Goal: Task Accomplishment & Management: Complete application form

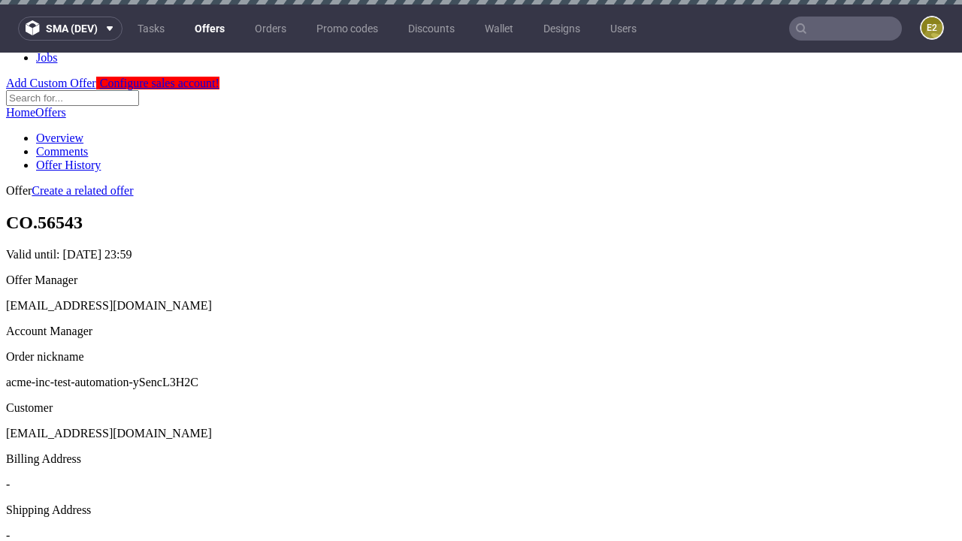
scroll to position [5, 0]
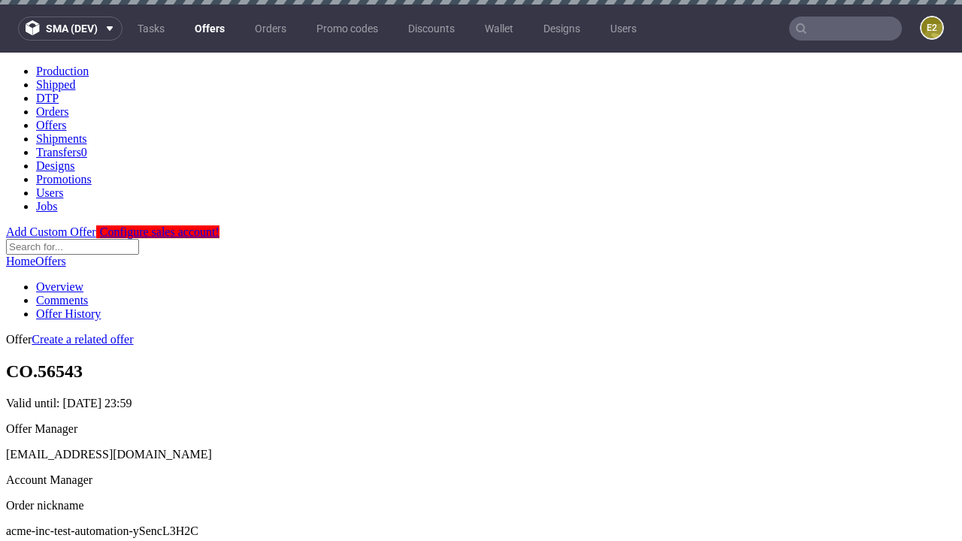
scroll to position [5, 0]
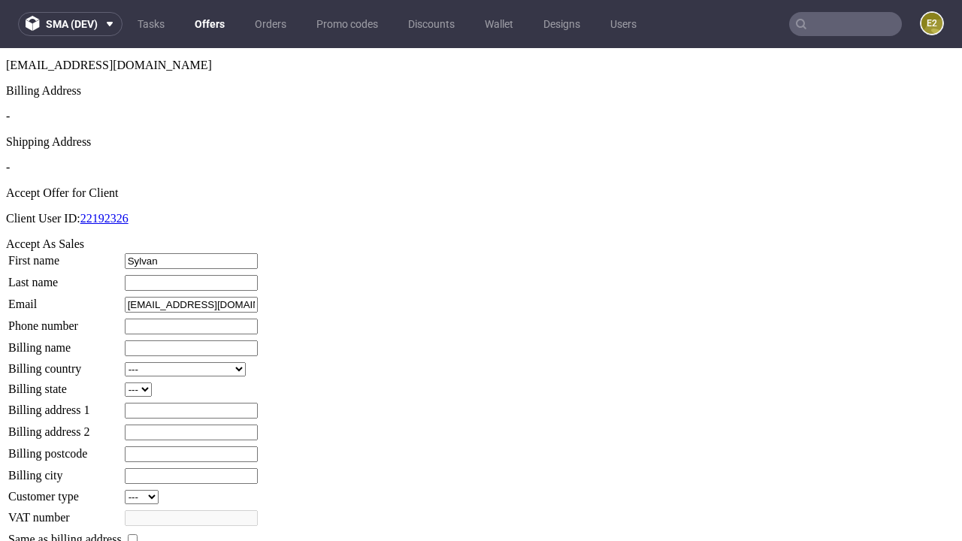
type input "Sylvan"
type input "Koss"
type input "1509813888"
type input "Amie_Wintheiser"
select select "13"
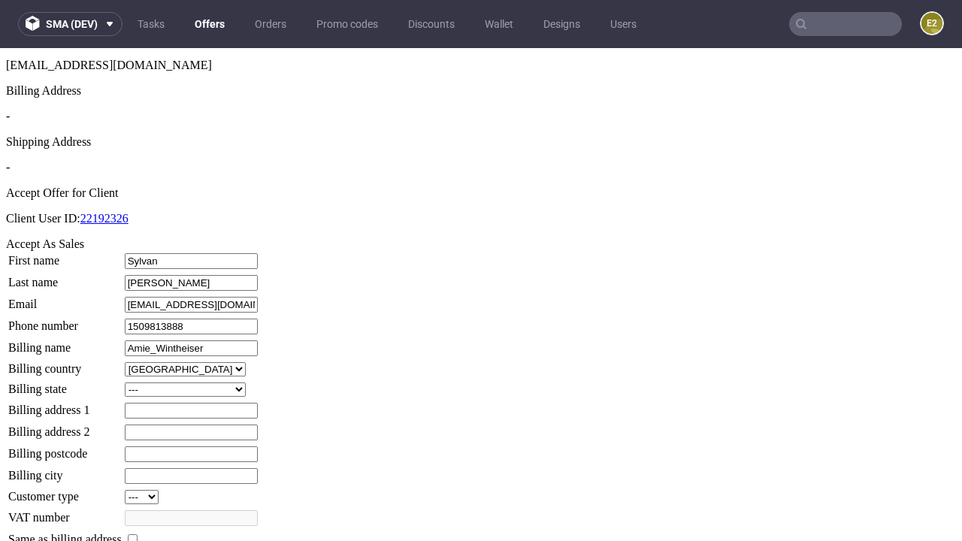
select select "132"
type input "Amie_Wintheiser"
type input "837 Cliff Road"
type input "FT4 8PD"
type input "Great Carter Court"
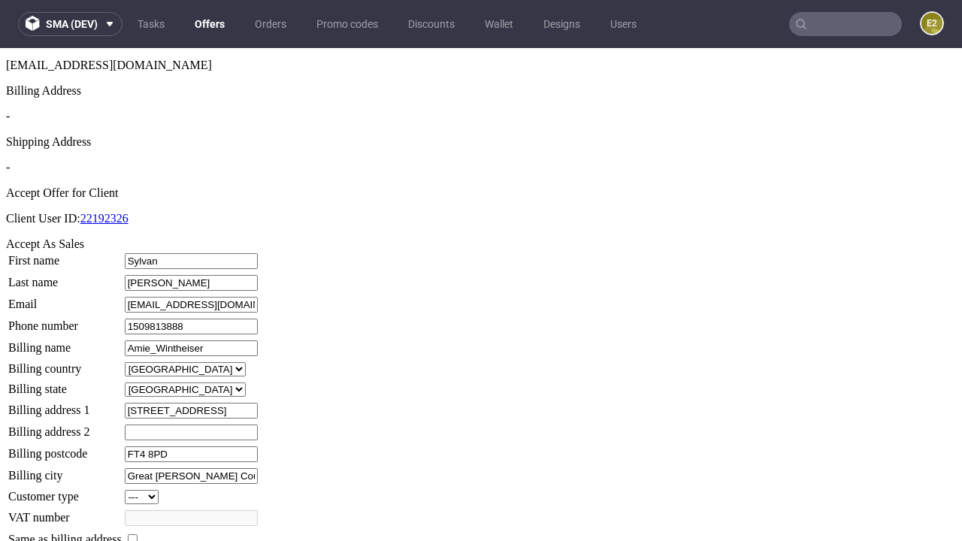
click at [138, 535] on input "checkbox" at bounding box center [133, 540] width 10 height 10
checkbox input "true"
type input "Amie_Wintheiser"
select select "13"
type input "837 Cliff Road"
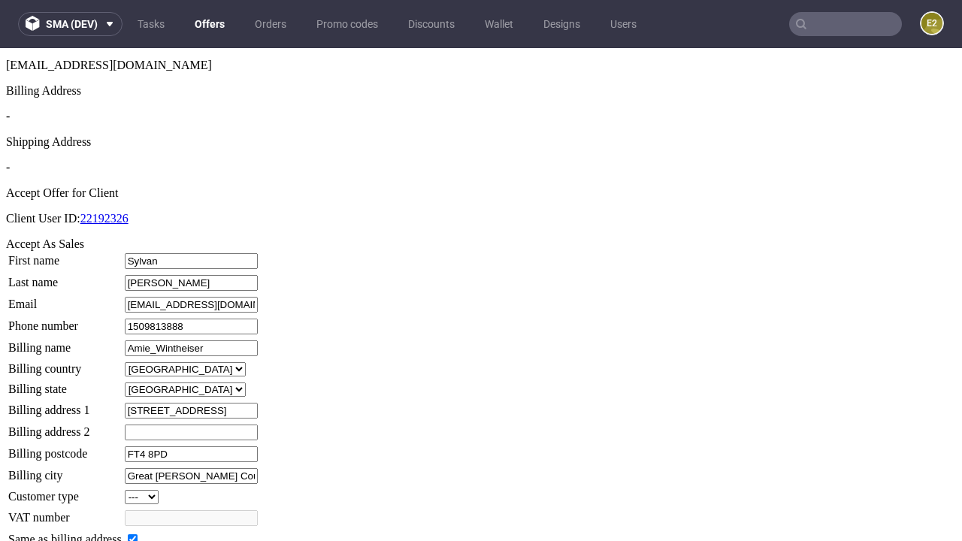
type input "FT4 8PD"
type input "Great Carter Court"
select select "132"
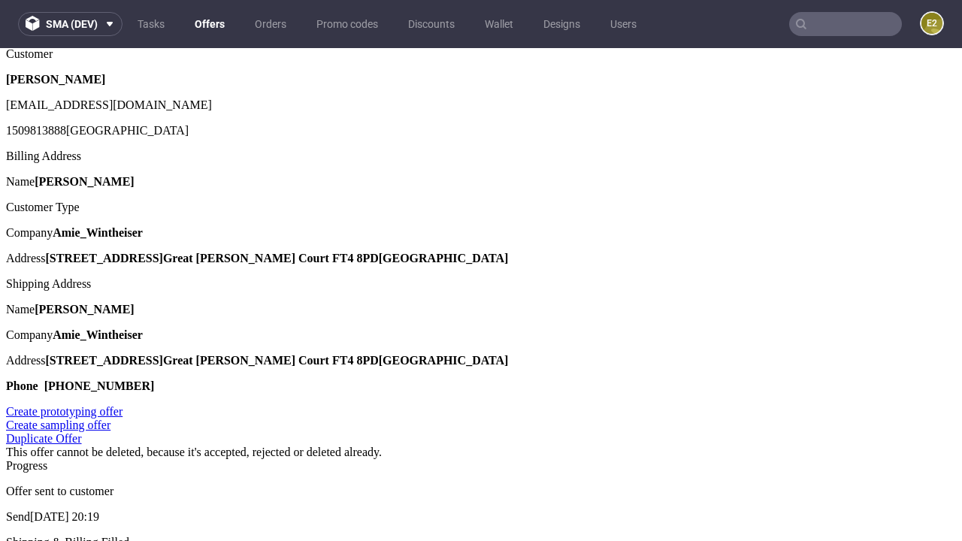
scroll to position [0, 0]
